Goal: Navigation & Orientation: Find specific page/section

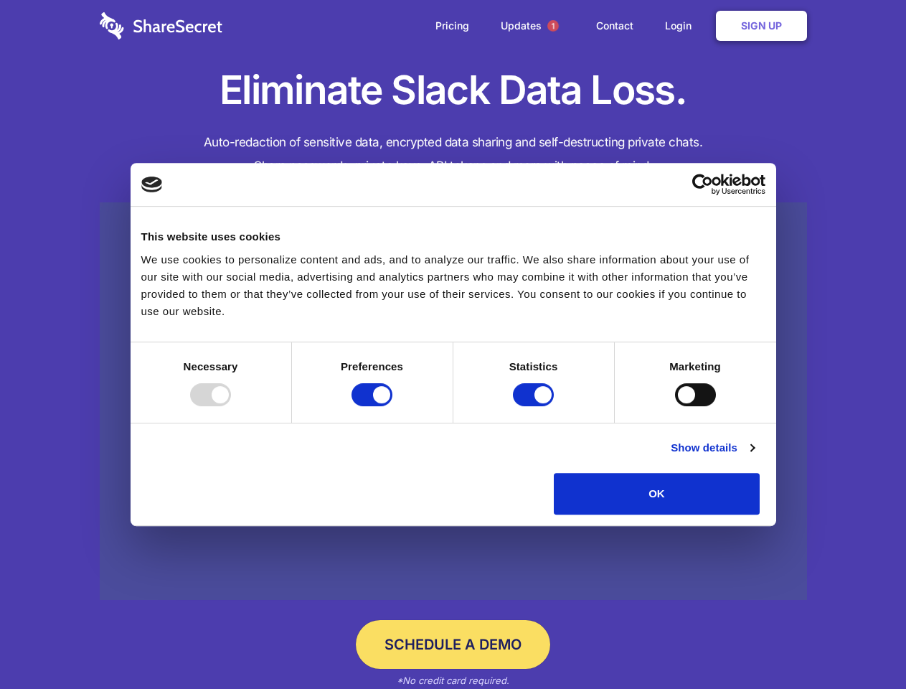
click at [231, 406] on div at bounding box center [210, 394] width 41 height 23
click at [392, 406] on input "Preferences" at bounding box center [372, 394] width 41 height 23
checkbox input "false"
click at [535, 406] on input "Statistics" at bounding box center [533, 394] width 41 height 23
checkbox input "false"
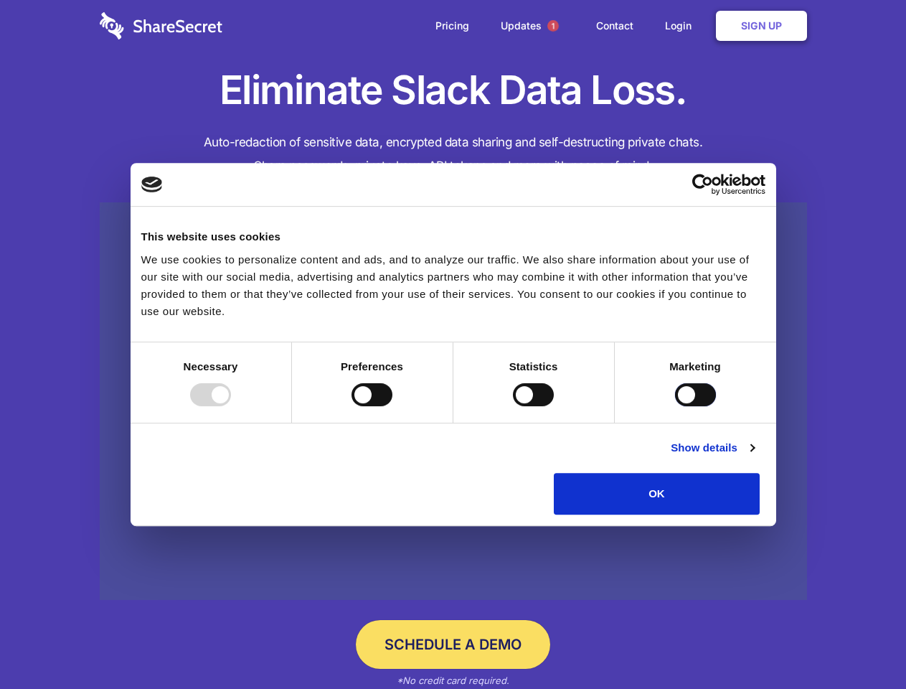
click at [675, 406] on input "Marketing" at bounding box center [695, 394] width 41 height 23
checkbox input "true"
click at [754, 456] on link "Show details" at bounding box center [712, 447] width 83 height 17
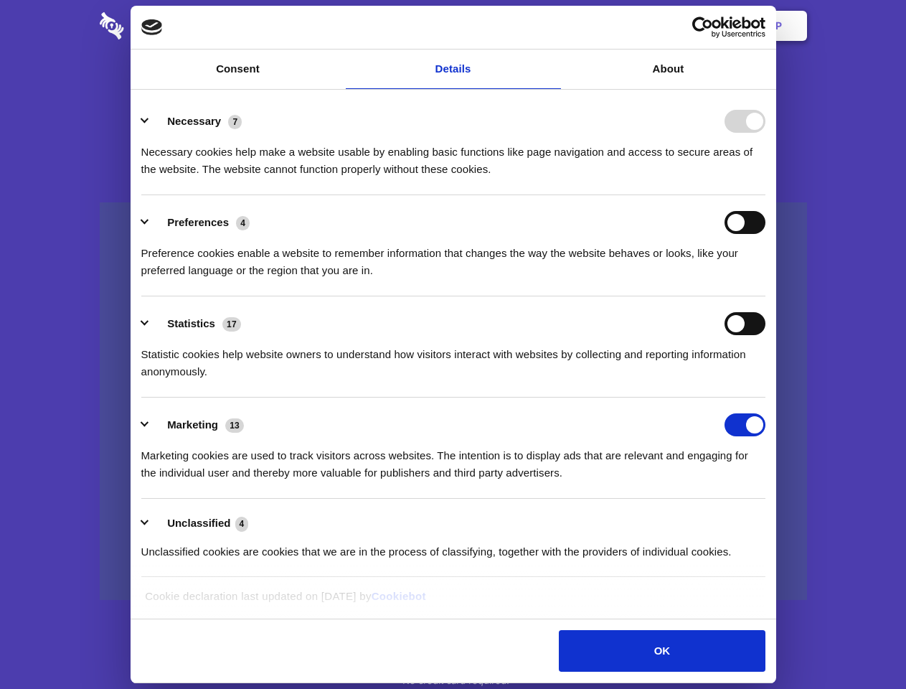
click at [766, 195] on li "Necessary 7 Necessary cookies help make a website usable by enabling basic func…" at bounding box center [453, 144] width 624 height 101
click at [553, 26] on span "1" at bounding box center [552, 25] width 11 height 11
